Goal: Information Seeking & Learning: Learn about a topic

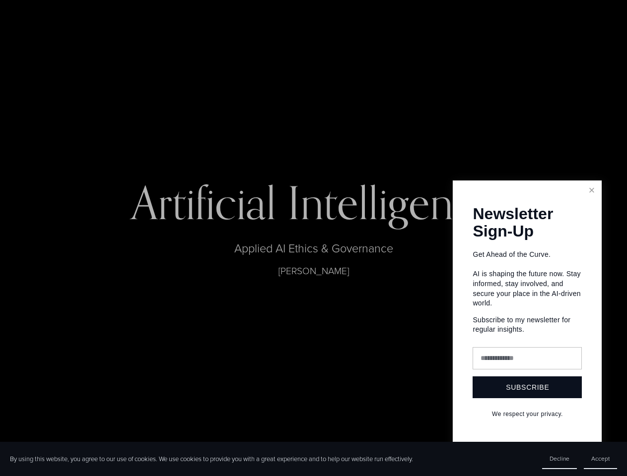
click at [313, 238] on div at bounding box center [313, 238] width 627 height 476
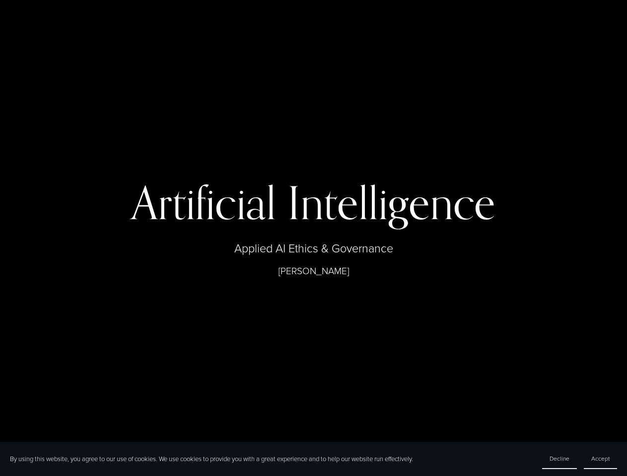
click at [559, 459] on span "Decline" at bounding box center [559, 458] width 20 height 8
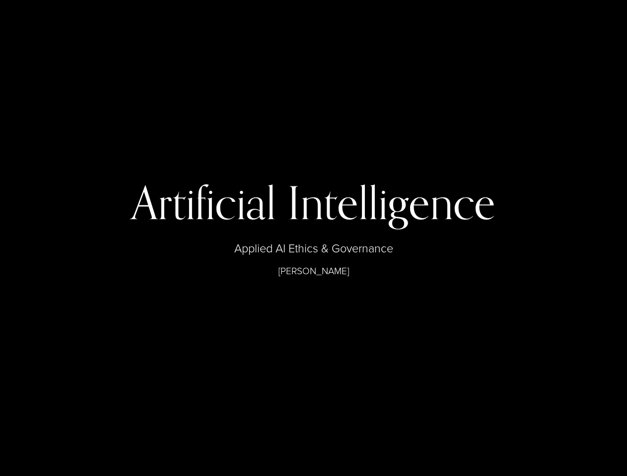
click at [600, 459] on div at bounding box center [313, 238] width 627 height 476
click at [313, 238] on div "Artificial Intelligence Applied AI Ethics & Governance [PERSON_NAME]" at bounding box center [313, 229] width 490 height 97
click at [591, 190] on div "Artificial Intelligence Applied AI Ethics & Governance [PERSON_NAME]" at bounding box center [313, 238] width 627 height 115
